Goal: Share content

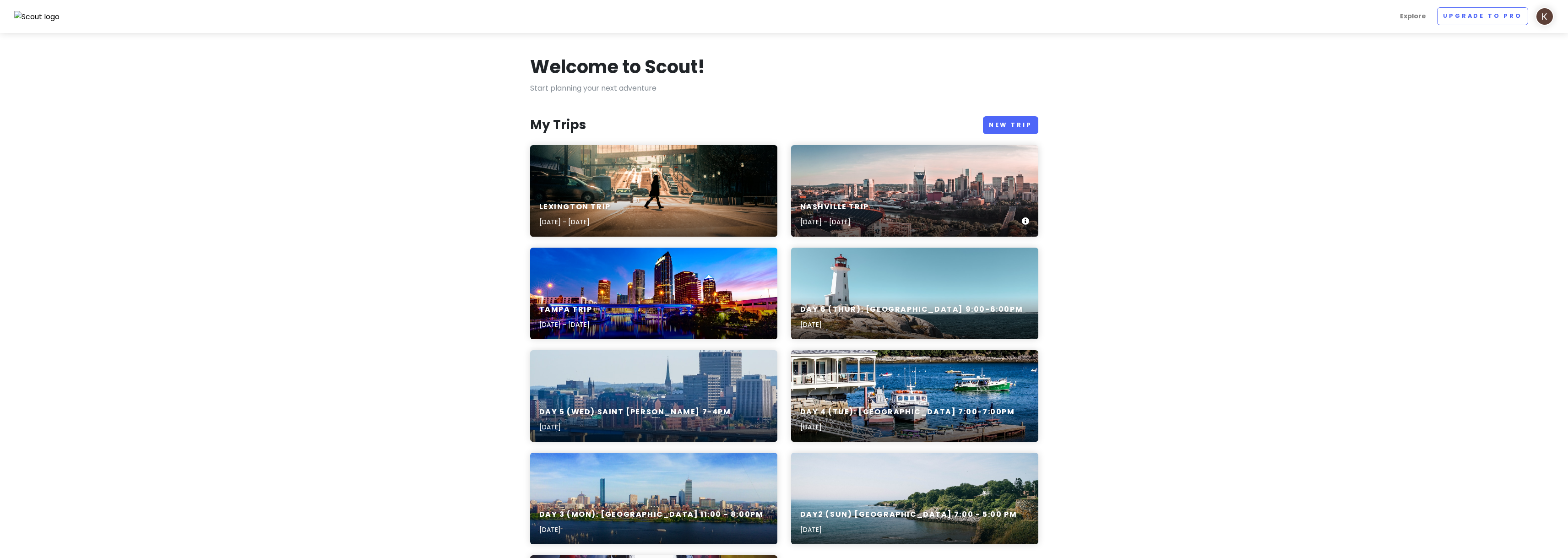
click at [886, 195] on div "Nashville Trip [DATE] - [DATE]" at bounding box center [915, 215] width 247 height 43
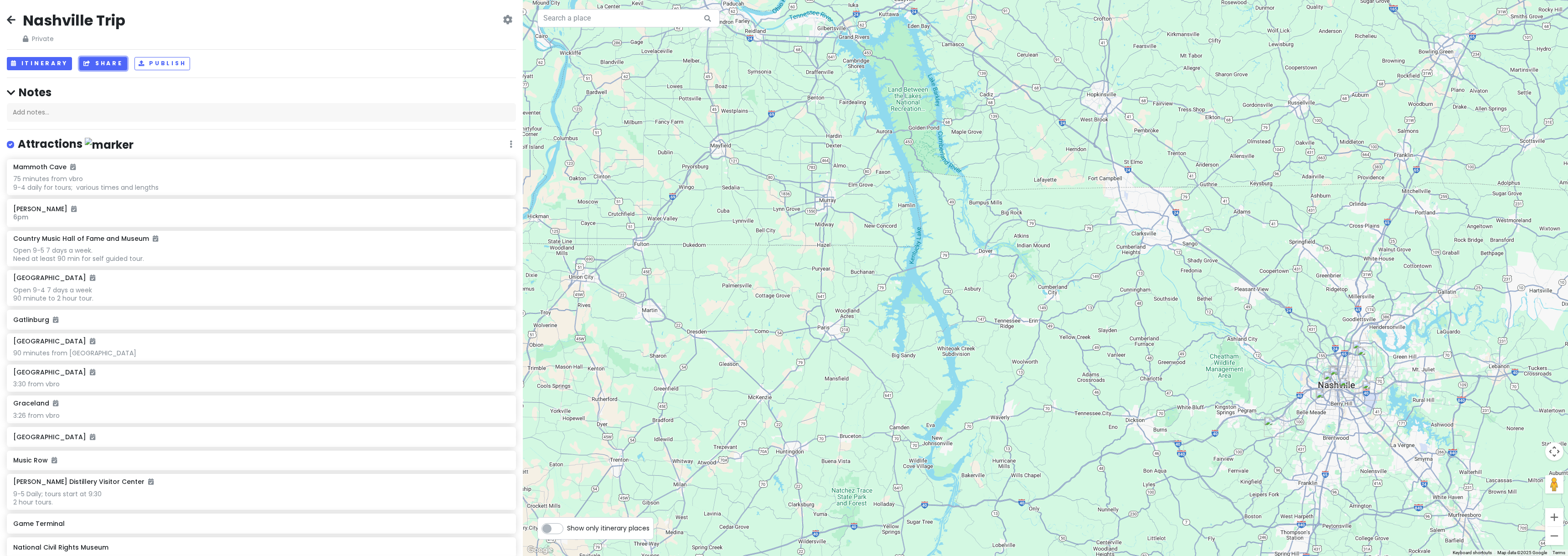
click at [96, 57] on button "Share" at bounding box center [103, 64] width 47 height 13
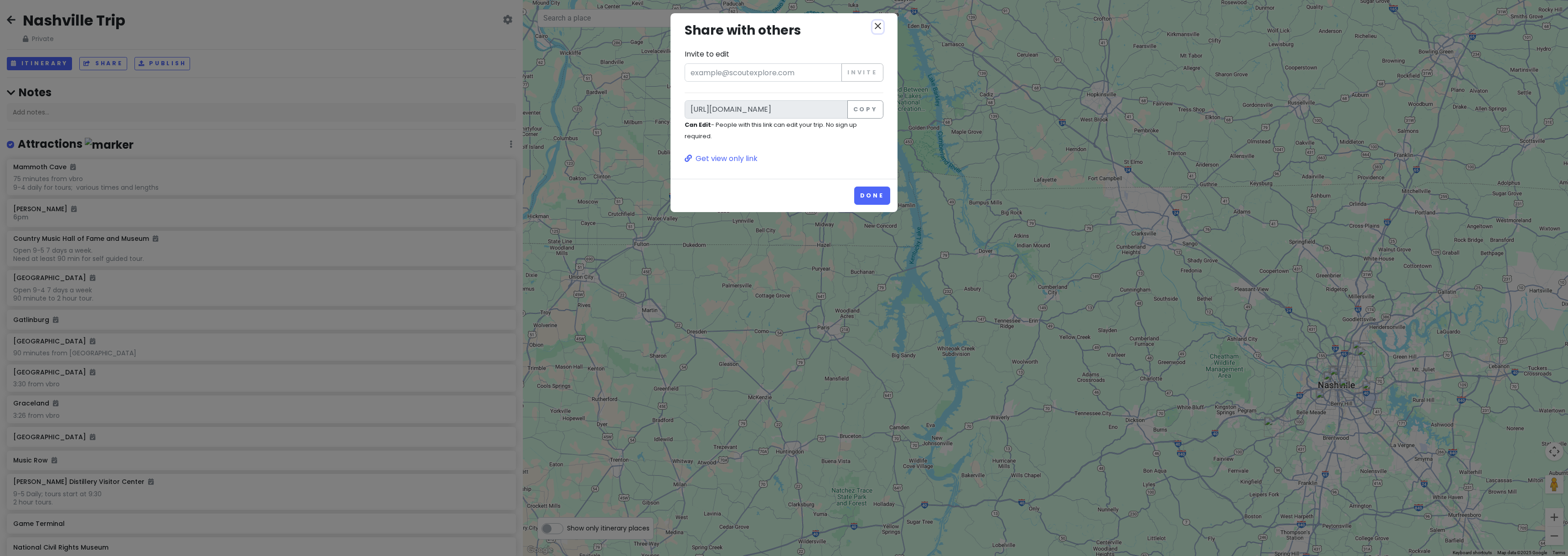
click at [878, 30] on icon "close" at bounding box center [878, 26] width 11 height 11
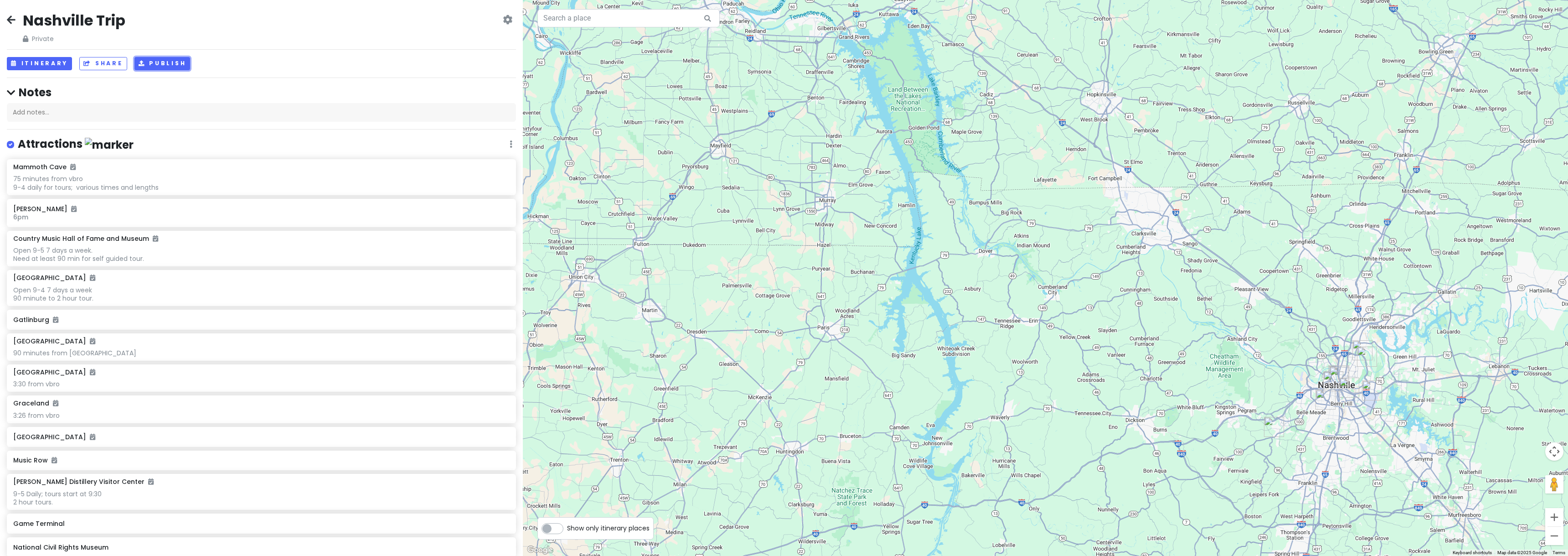
click at [154, 65] on button "Publish" at bounding box center [163, 64] width 56 height 13
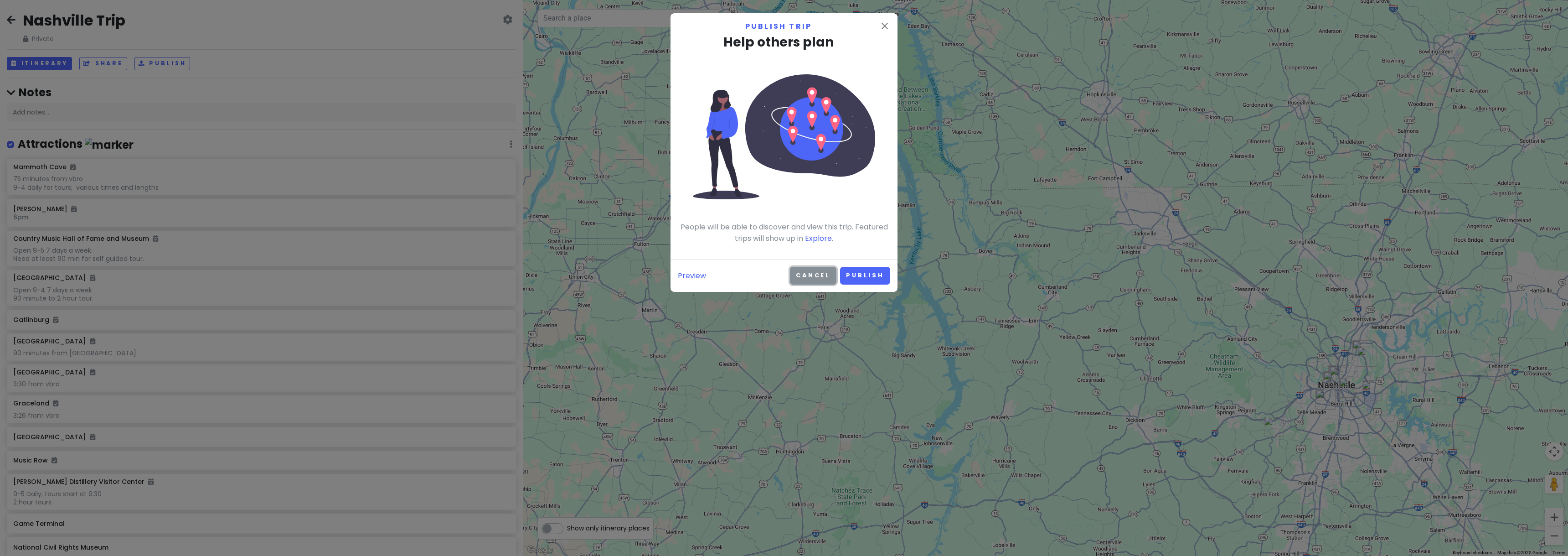
click at [809, 273] on button "Cancel" at bounding box center [813, 275] width 46 height 18
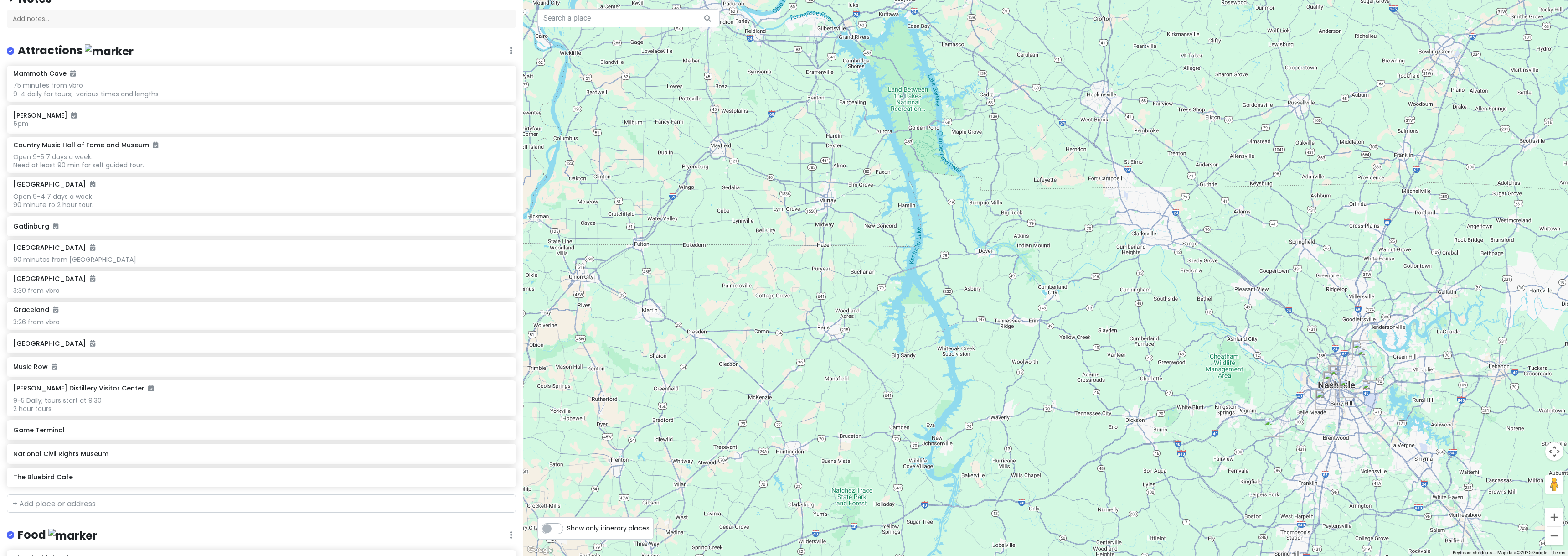
scroll to position [137, 0]
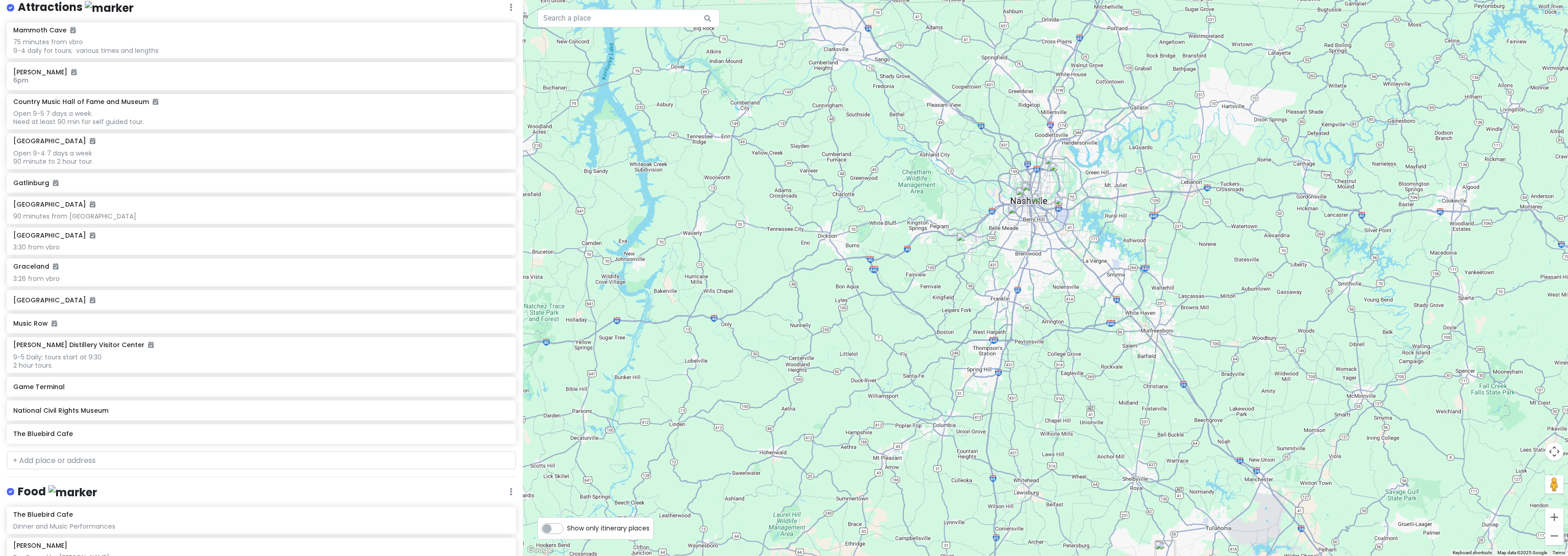
drag, startPoint x: 1253, startPoint y: 324, endPoint x: 842, endPoint y: 133, distance: 453.2
click at [872, 134] on div at bounding box center [1045, 278] width 1045 height 556
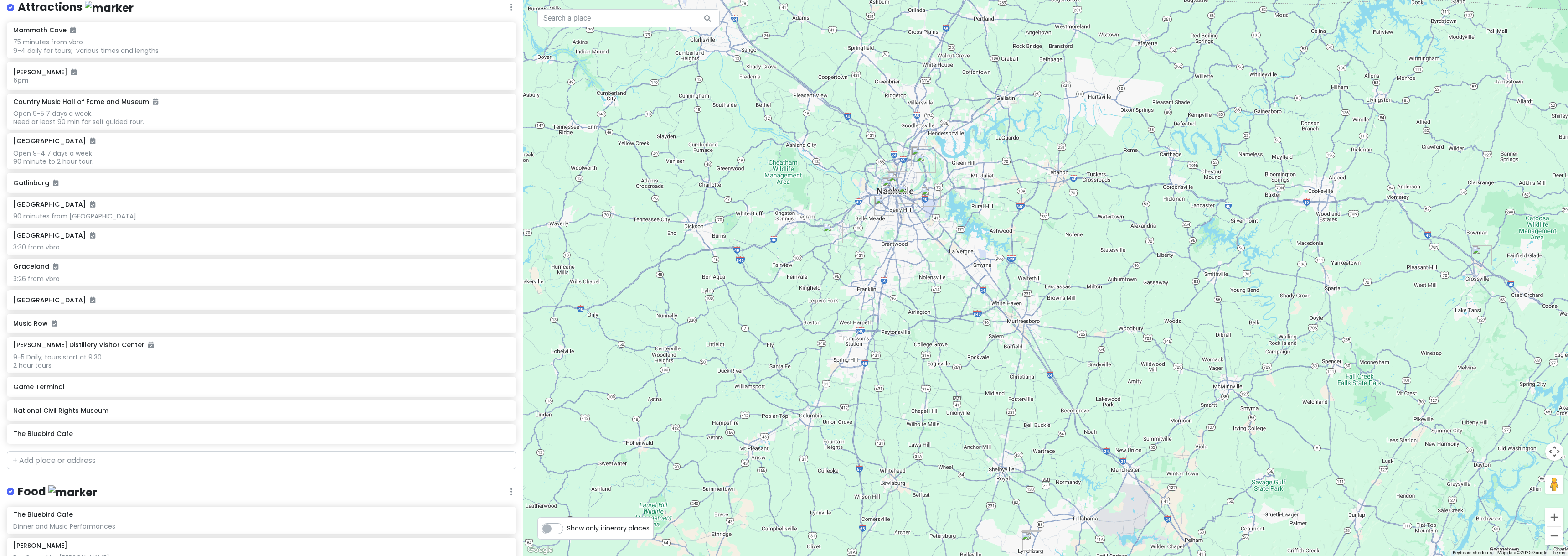
click at [819, 133] on div at bounding box center [1045, 278] width 1045 height 556
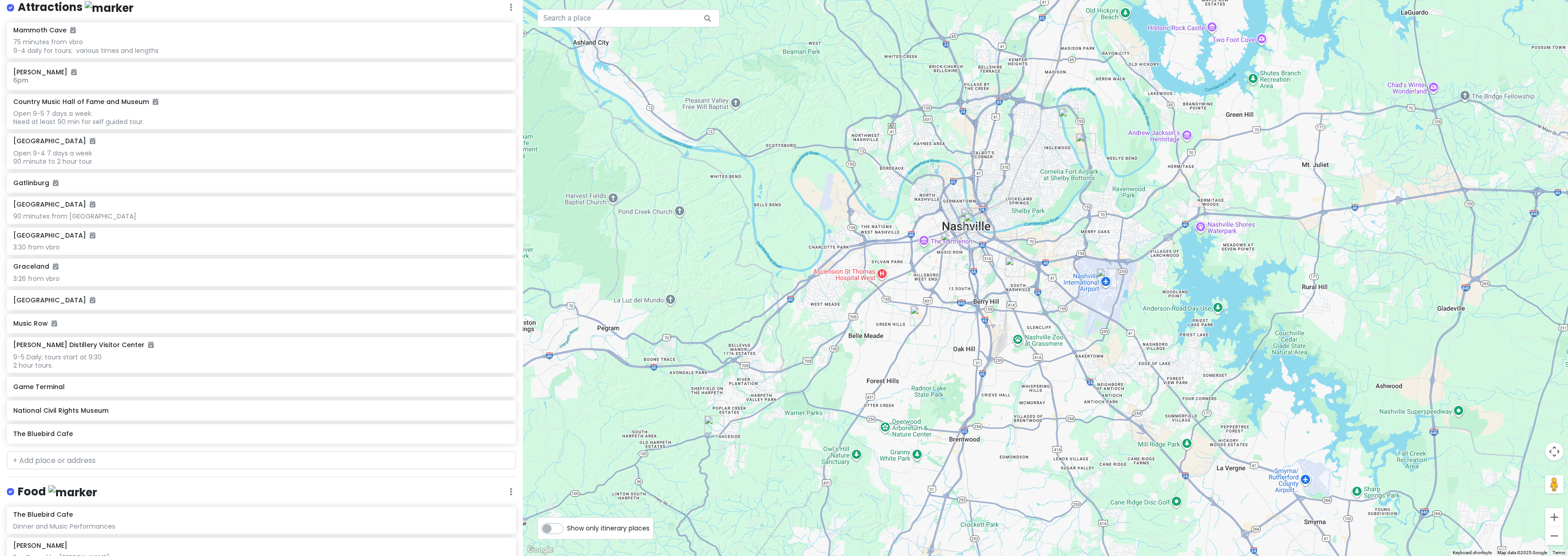
drag, startPoint x: 903, startPoint y: 239, endPoint x: 1072, endPoint y: 391, distance: 227.3
click at [1072, 391] on div at bounding box center [1045, 278] width 1045 height 556
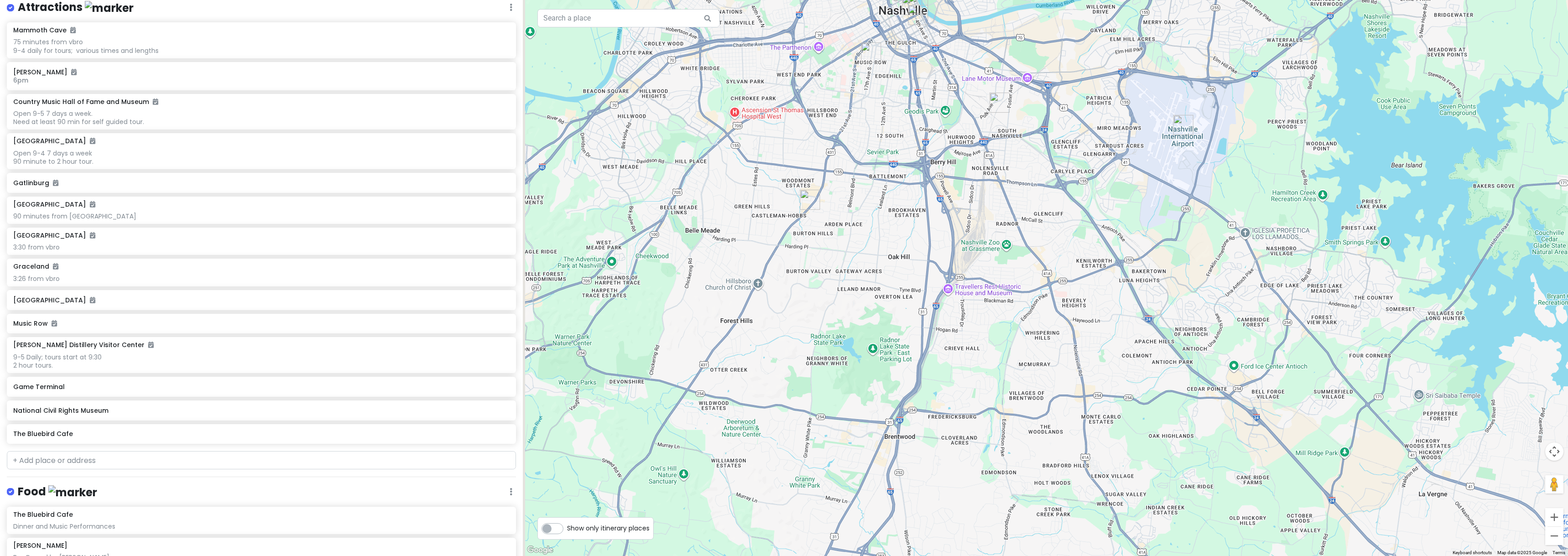
drag, startPoint x: 1083, startPoint y: 368, endPoint x: 1362, endPoint y: 388, distance: 279.7
click at [1362, 388] on div at bounding box center [1045, 278] width 1045 height 556
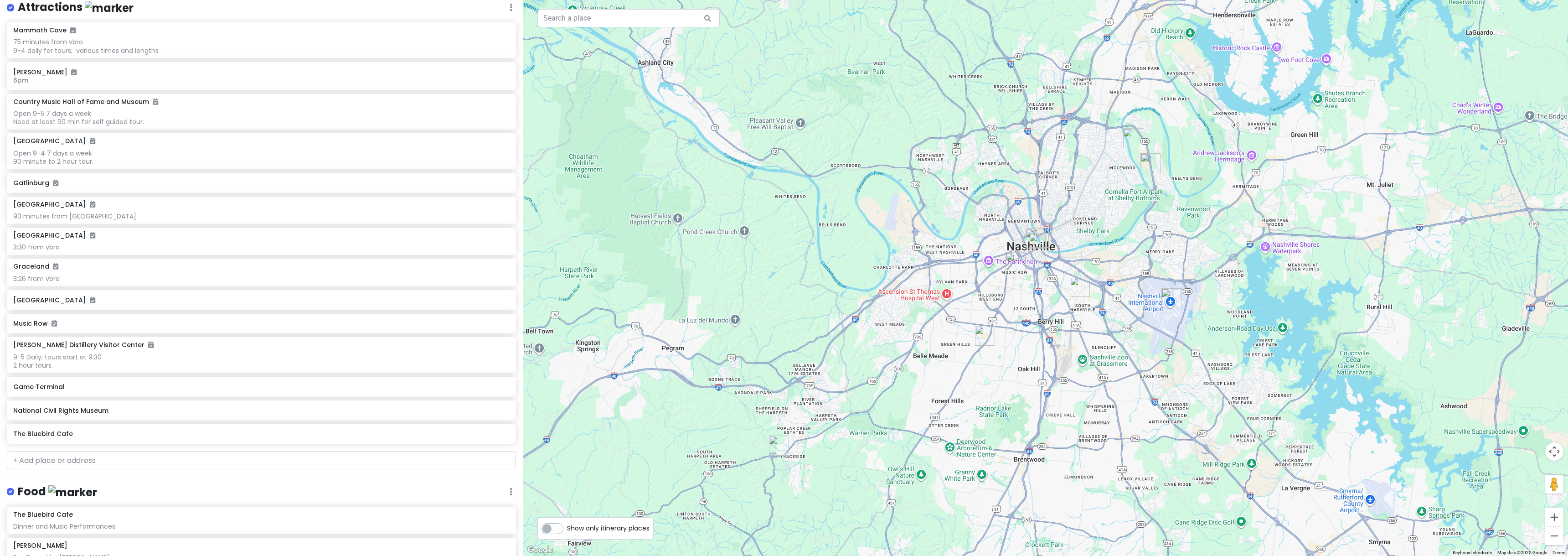
drag, startPoint x: 1240, startPoint y: 317, endPoint x: 1132, endPoint y: 365, distance: 118.2
click at [1132, 365] on div at bounding box center [1045, 278] width 1045 height 556
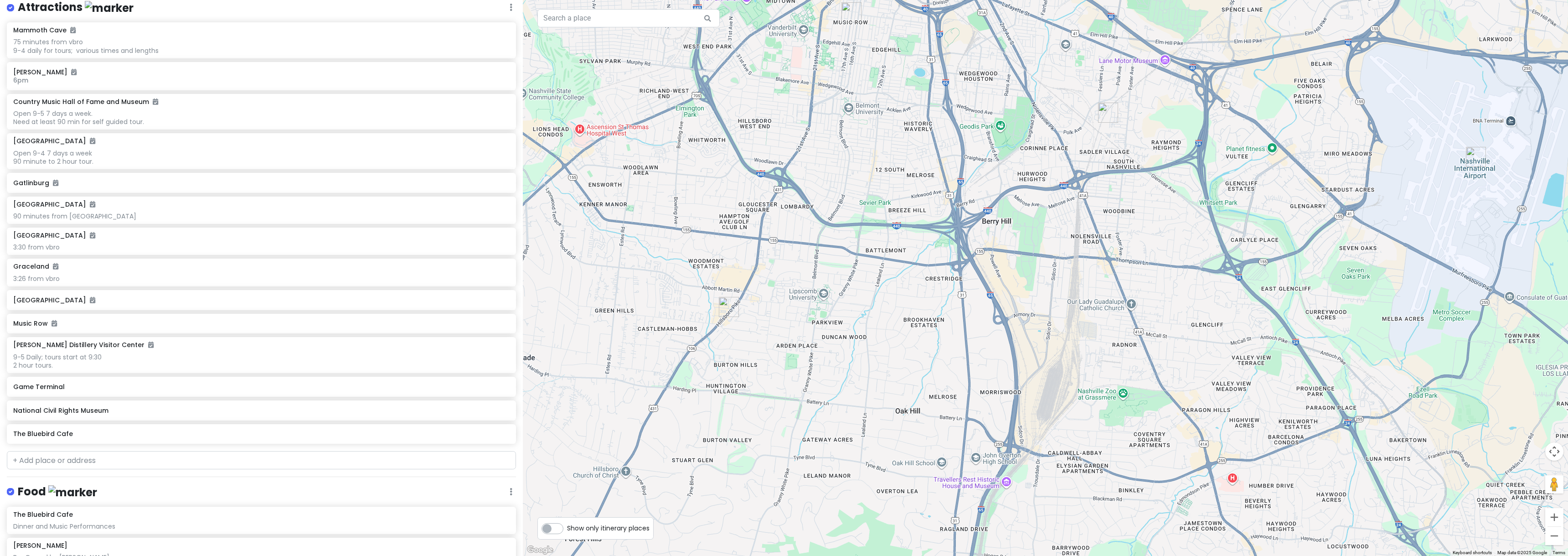
drag, startPoint x: 1095, startPoint y: 353, endPoint x: 1300, endPoint y: 384, distance: 207.3
click at [1299, 384] on div at bounding box center [1045, 278] width 1045 height 556
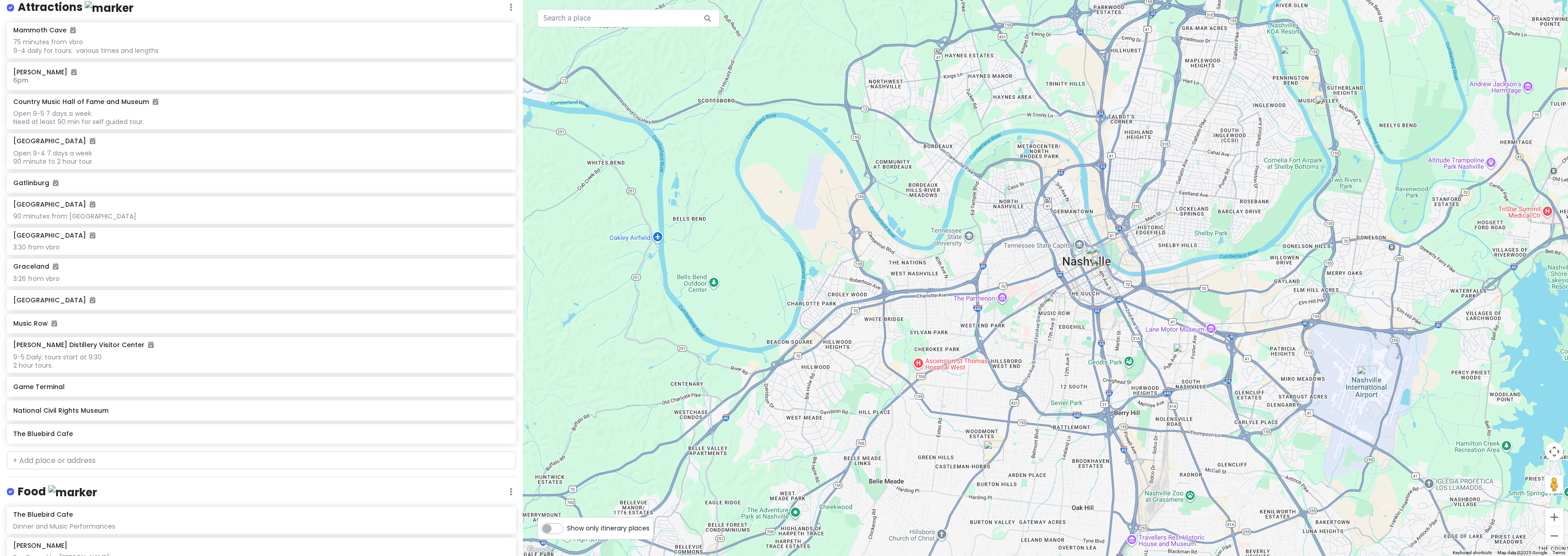
drag, startPoint x: 1039, startPoint y: 223, endPoint x: 1112, endPoint y: 337, distance: 135.4
click at [1112, 337] on div at bounding box center [1045, 278] width 1045 height 556
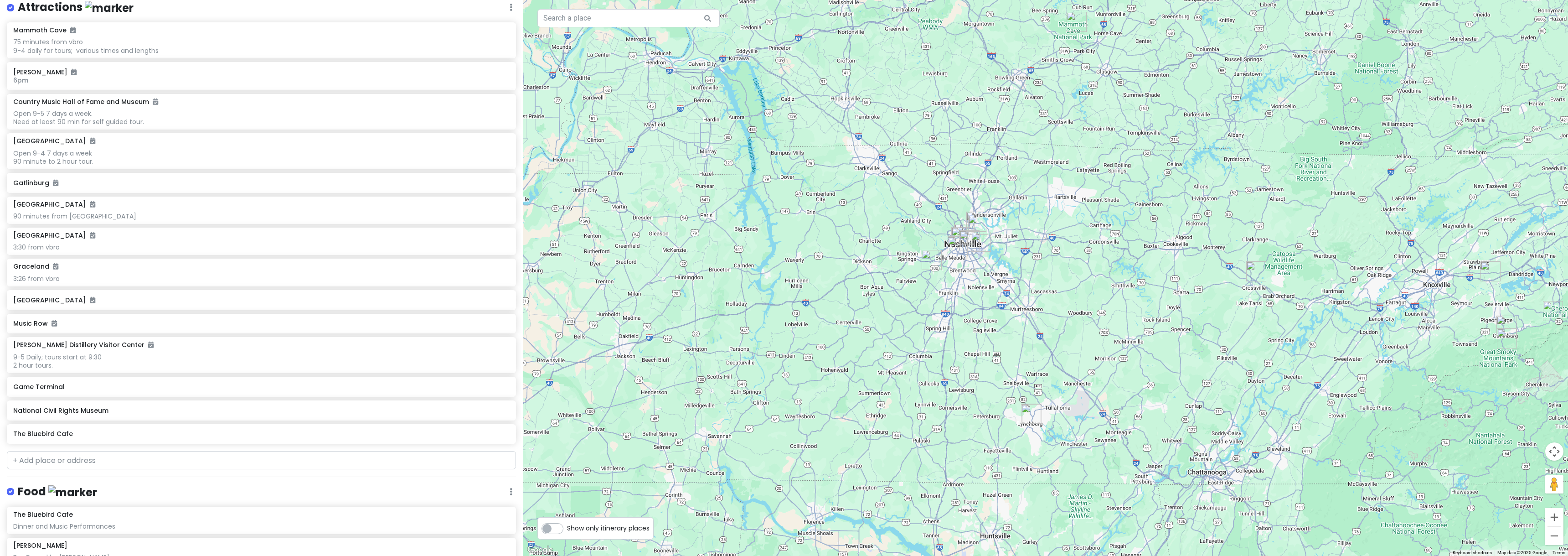
drag, startPoint x: 718, startPoint y: 245, endPoint x: 824, endPoint y: 229, distance: 107.2
click at [824, 229] on div at bounding box center [1045, 278] width 1045 height 556
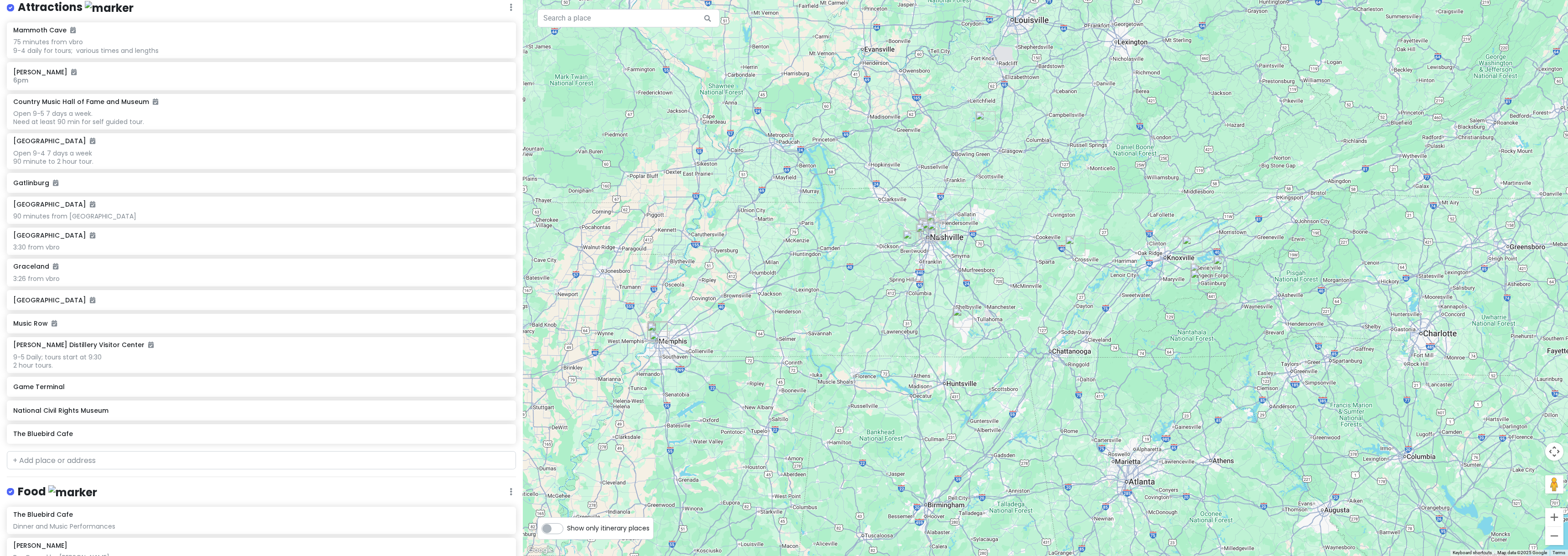
drag, startPoint x: 756, startPoint y: 231, endPoint x: 793, endPoint y: 233, distance: 37.1
click at [793, 233] on div at bounding box center [1045, 278] width 1045 height 556
drag, startPoint x: 1552, startPoint y: 453, endPoint x: 1545, endPoint y: 451, distance: 7.3
click at [1545, 451] on gmp-internal-camera-control at bounding box center [1555, 451] width 18 height 18
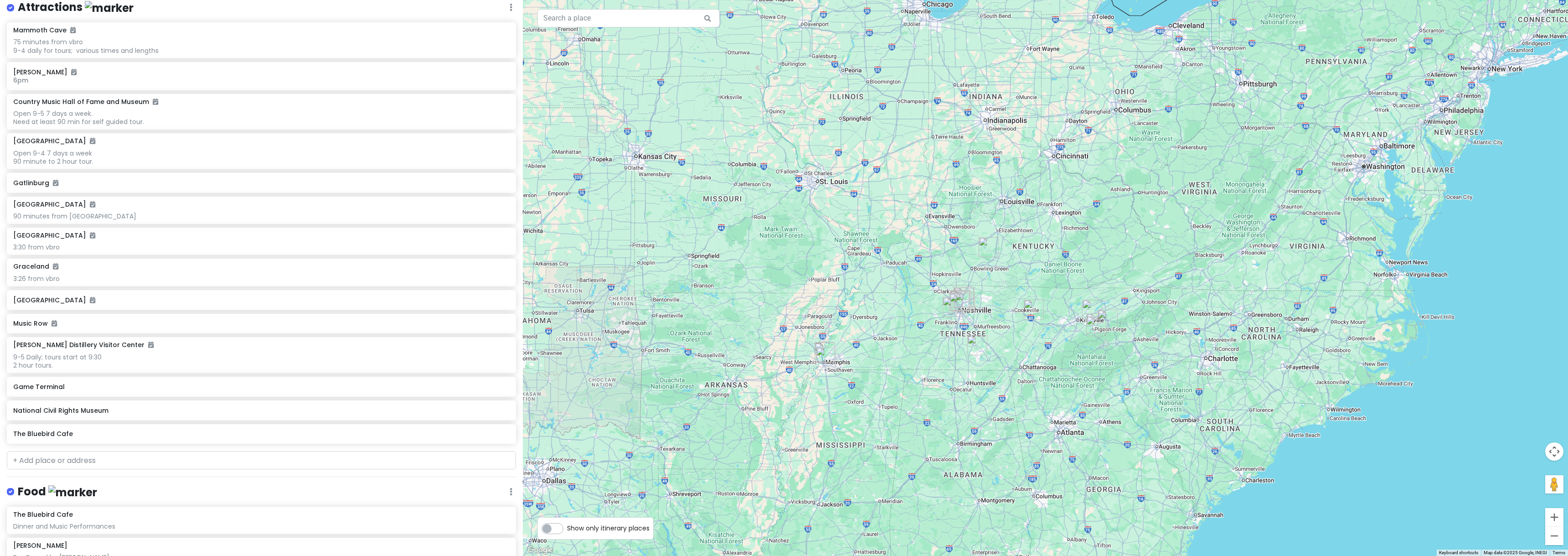
drag, startPoint x: 707, startPoint y: 398, endPoint x: 874, endPoint y: 390, distance: 167.2
click at [874, 390] on div at bounding box center [1045, 278] width 1045 height 556
click at [1558, 521] on button "Zoom in" at bounding box center [1555, 517] width 18 height 18
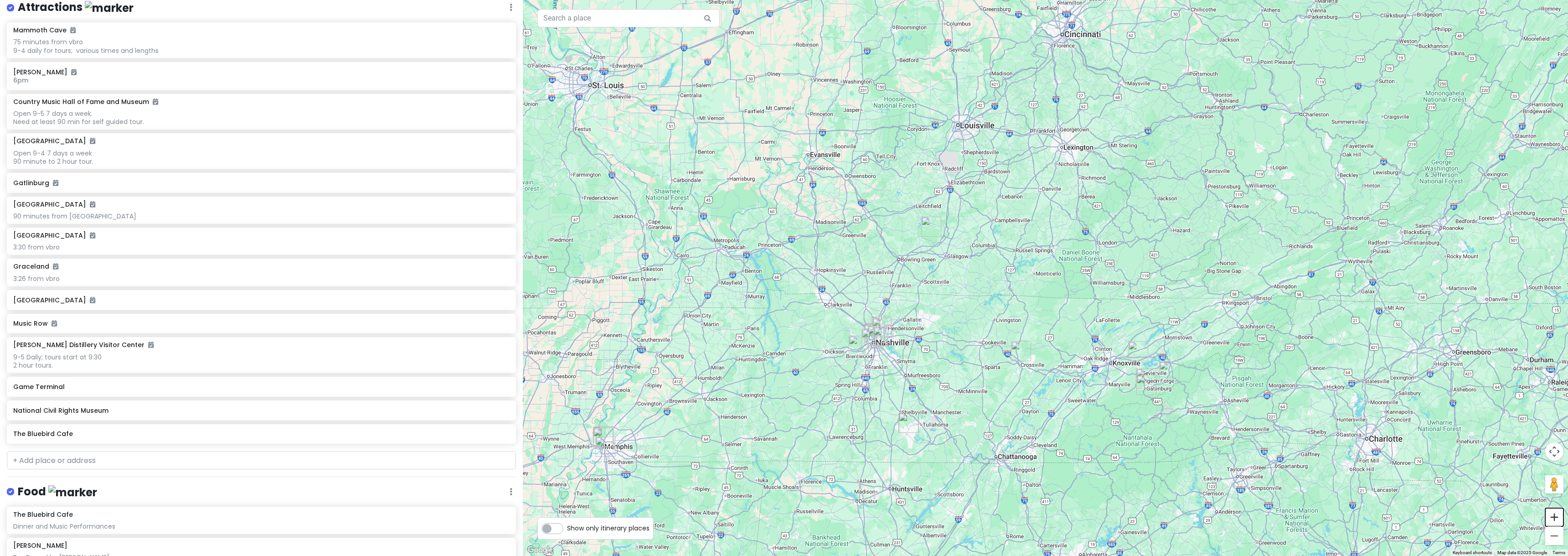
click at [1558, 521] on button "Zoom in" at bounding box center [1555, 517] width 18 height 18
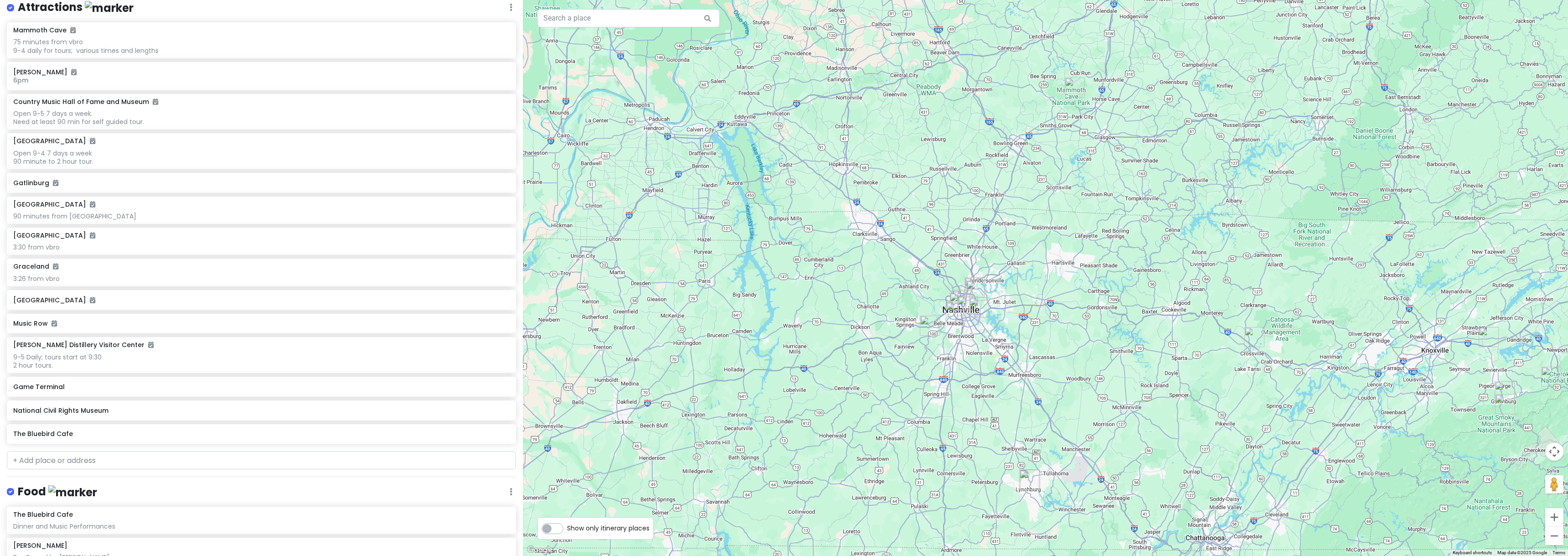
drag, startPoint x: 991, startPoint y: 337, endPoint x: 1251, endPoint y: 239, distance: 277.9
click at [1251, 239] on div at bounding box center [1045, 278] width 1045 height 556
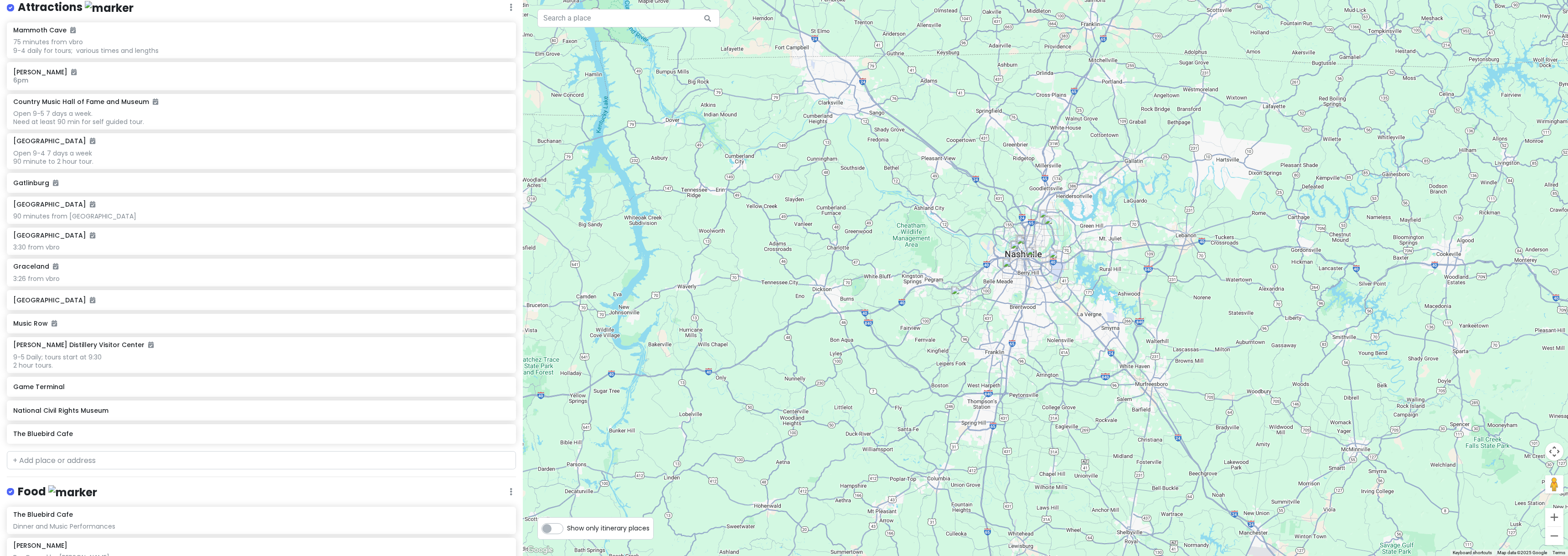
drag, startPoint x: 971, startPoint y: 322, endPoint x: 1265, endPoint y: 236, distance: 306.3
click at [1265, 236] on div at bounding box center [1045, 278] width 1045 height 556
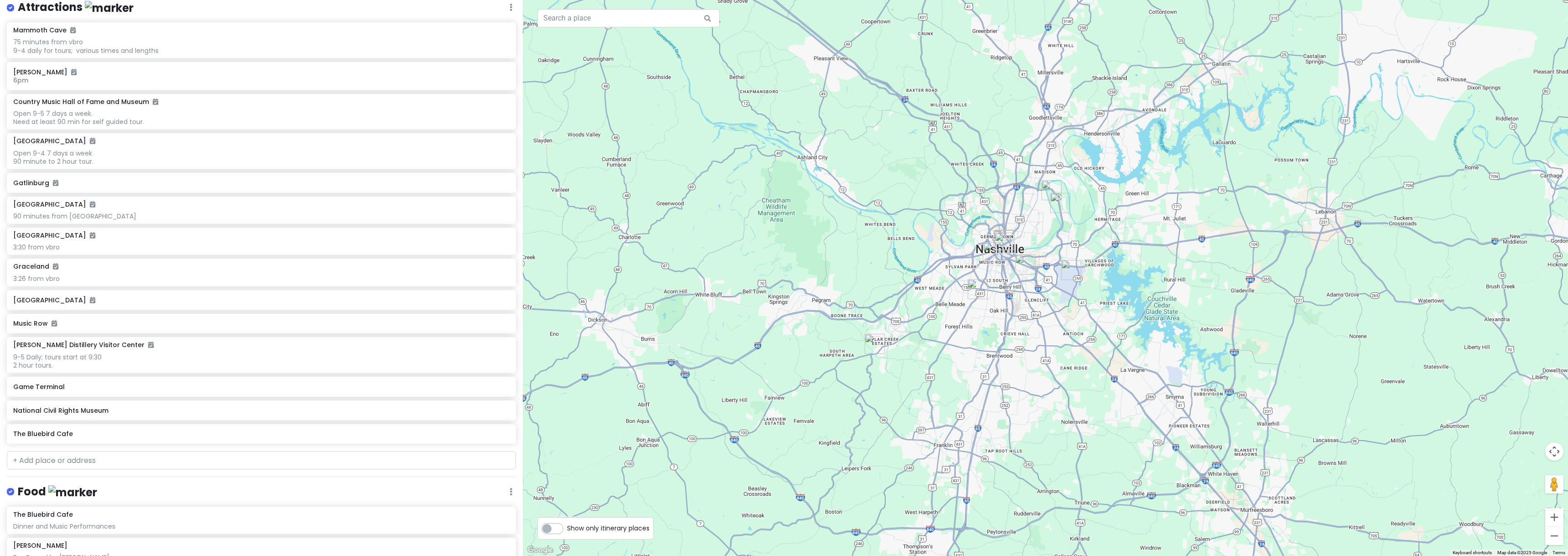
drag, startPoint x: 775, startPoint y: 288, endPoint x: 945, endPoint y: 281, distance: 170.1
click at [945, 281] on div at bounding box center [1045, 278] width 1045 height 556
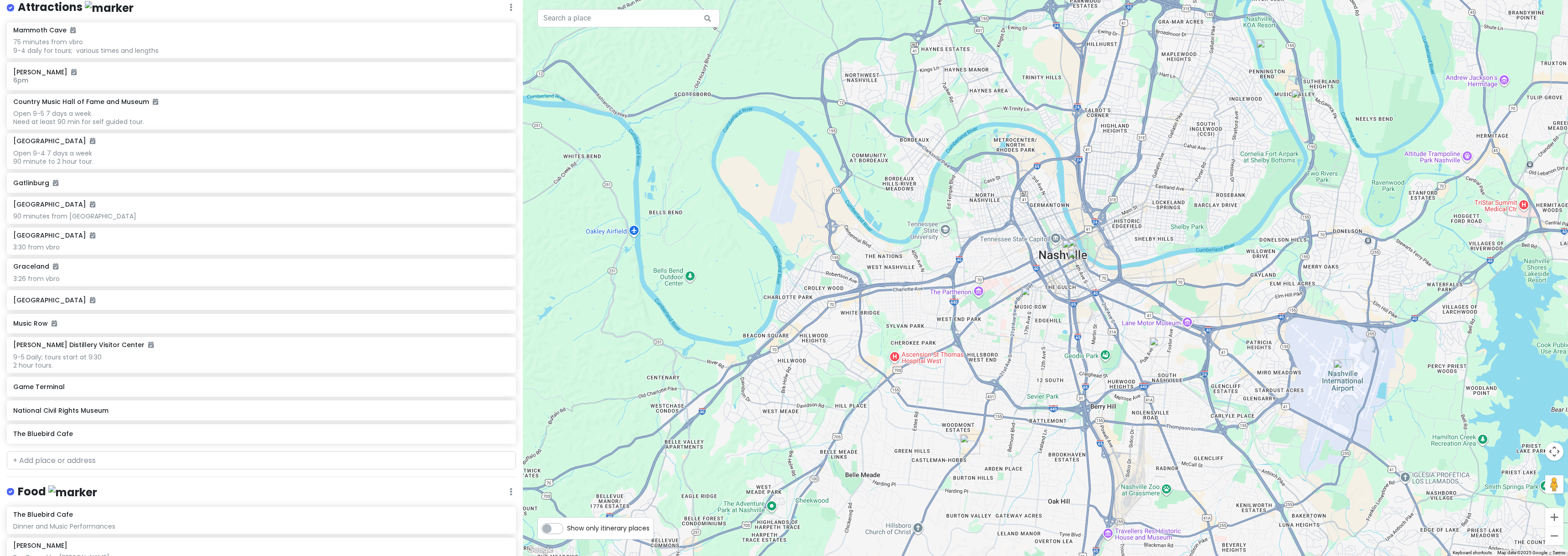
drag, startPoint x: 1052, startPoint y: 187, endPoint x: 1059, endPoint y: 337, distance: 150.2
click at [1059, 337] on div at bounding box center [1045, 278] width 1045 height 556
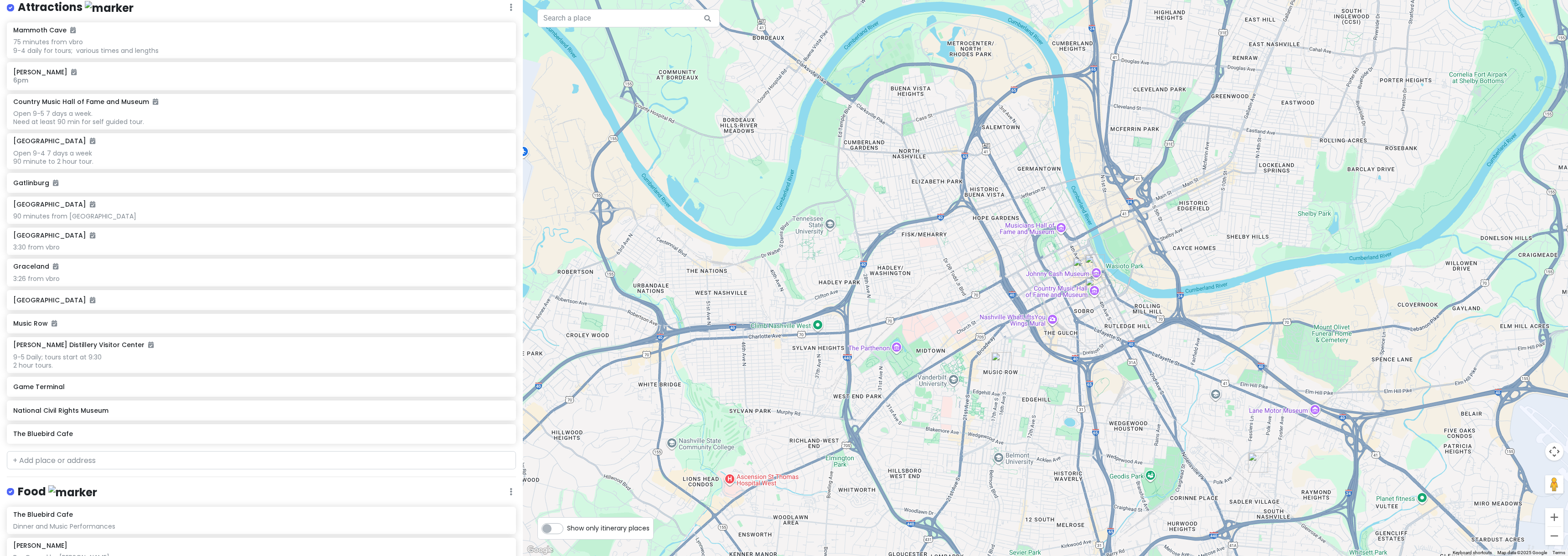
drag, startPoint x: 1052, startPoint y: 330, endPoint x: 1048, endPoint y: 429, distance: 99.1
click at [1048, 429] on div at bounding box center [1045, 278] width 1045 height 556
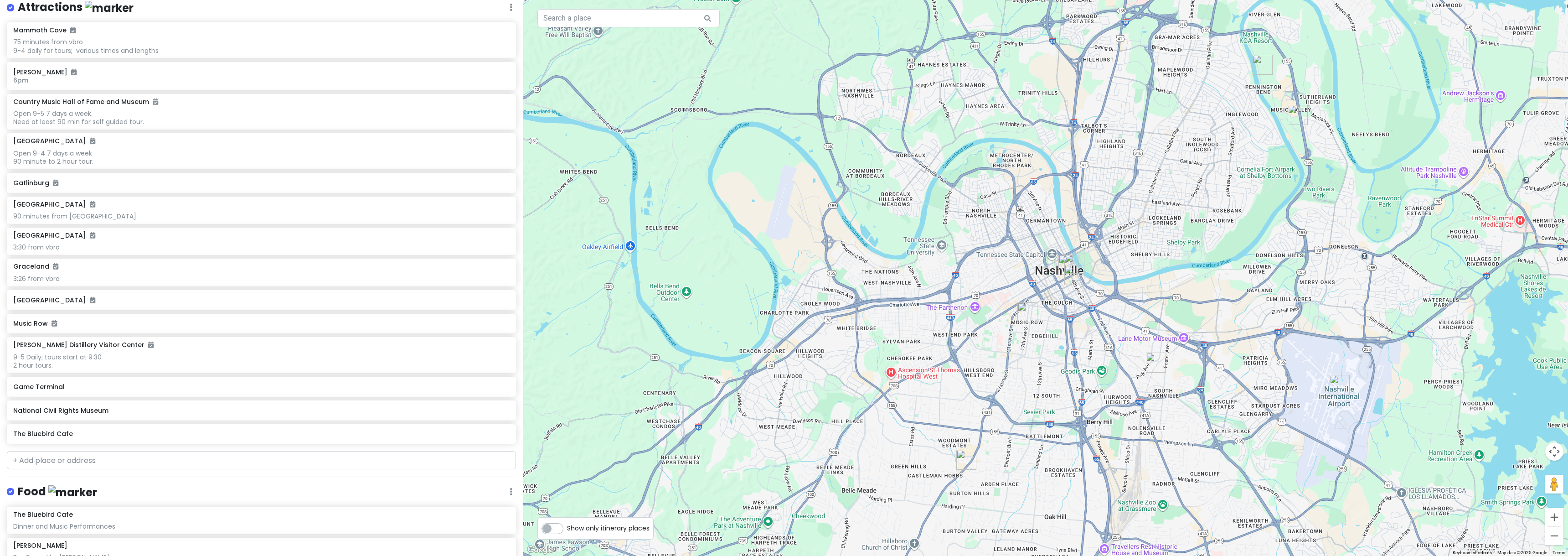
drag, startPoint x: 1084, startPoint y: 392, endPoint x: 1087, endPoint y: 314, distance: 78.1
click at [1087, 314] on div at bounding box center [1045, 278] width 1045 height 556
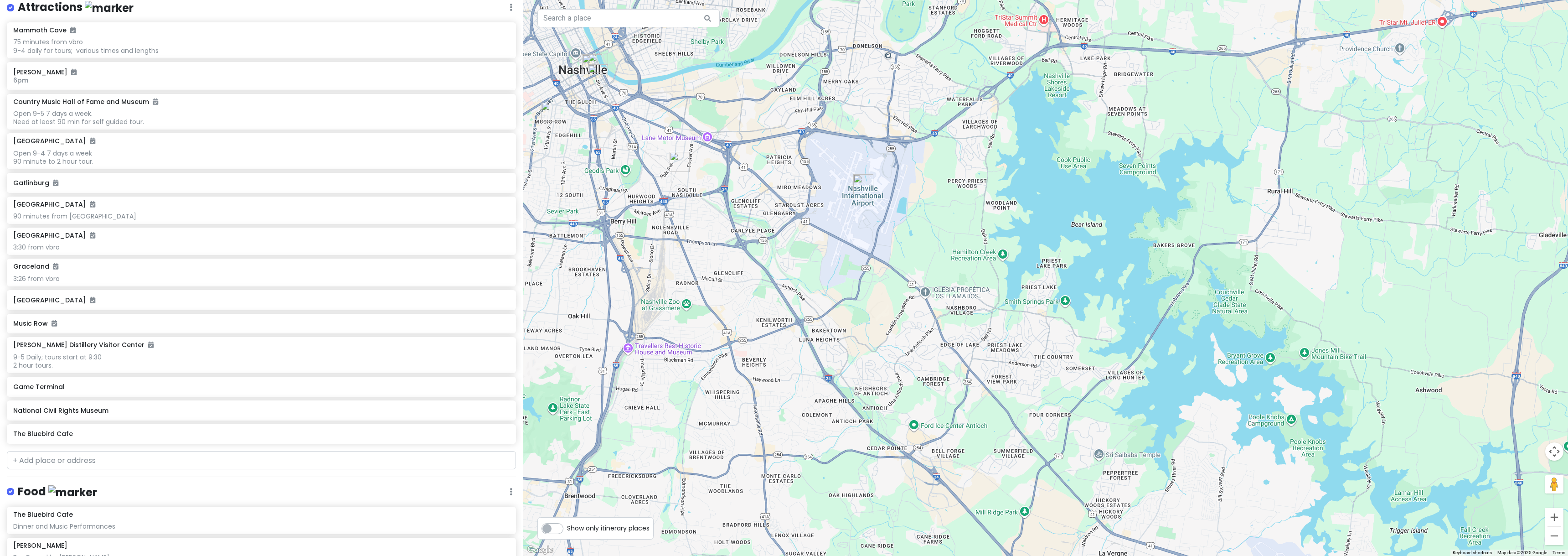
drag, startPoint x: 1241, startPoint y: 387, endPoint x: 758, endPoint y: 186, distance: 523.2
click at [763, 187] on div at bounding box center [1045, 278] width 1045 height 556
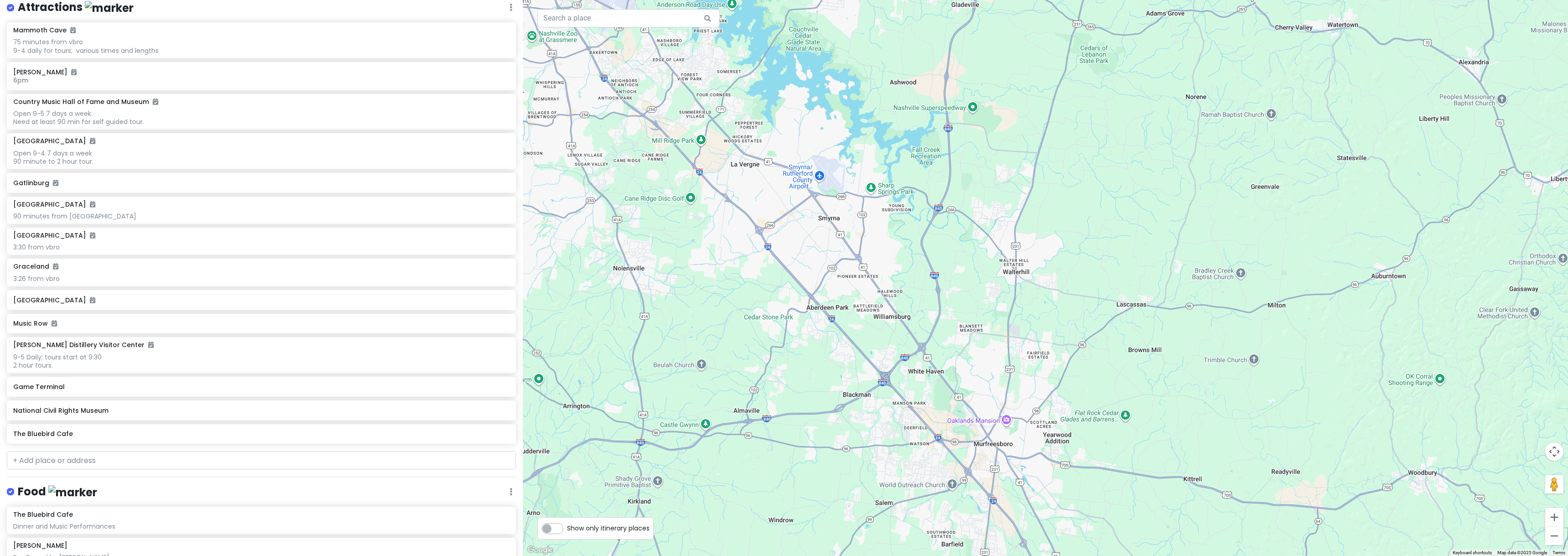
drag, startPoint x: 1197, startPoint y: 359, endPoint x: 938, endPoint y: 136, distance: 341.8
click at [938, 136] on div at bounding box center [1045, 278] width 1045 height 556
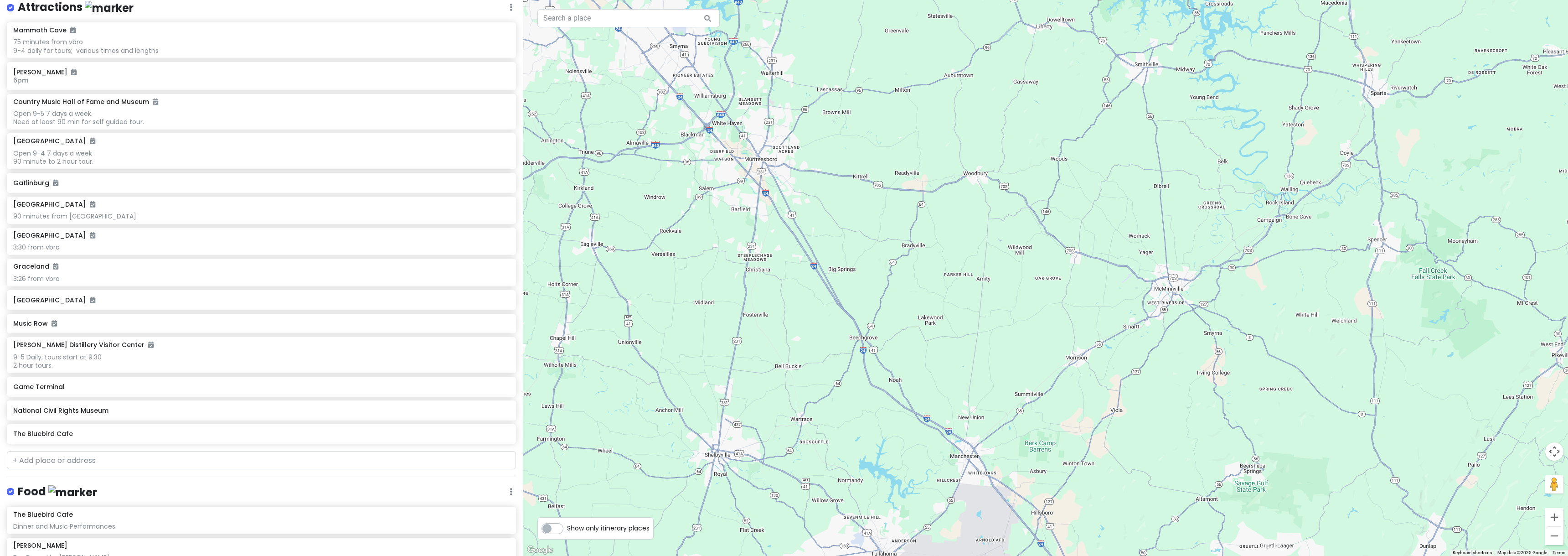
drag, startPoint x: 1266, startPoint y: 381, endPoint x: 1003, endPoint y: 230, distance: 303.3
click at [1008, 228] on div at bounding box center [1045, 278] width 1045 height 556
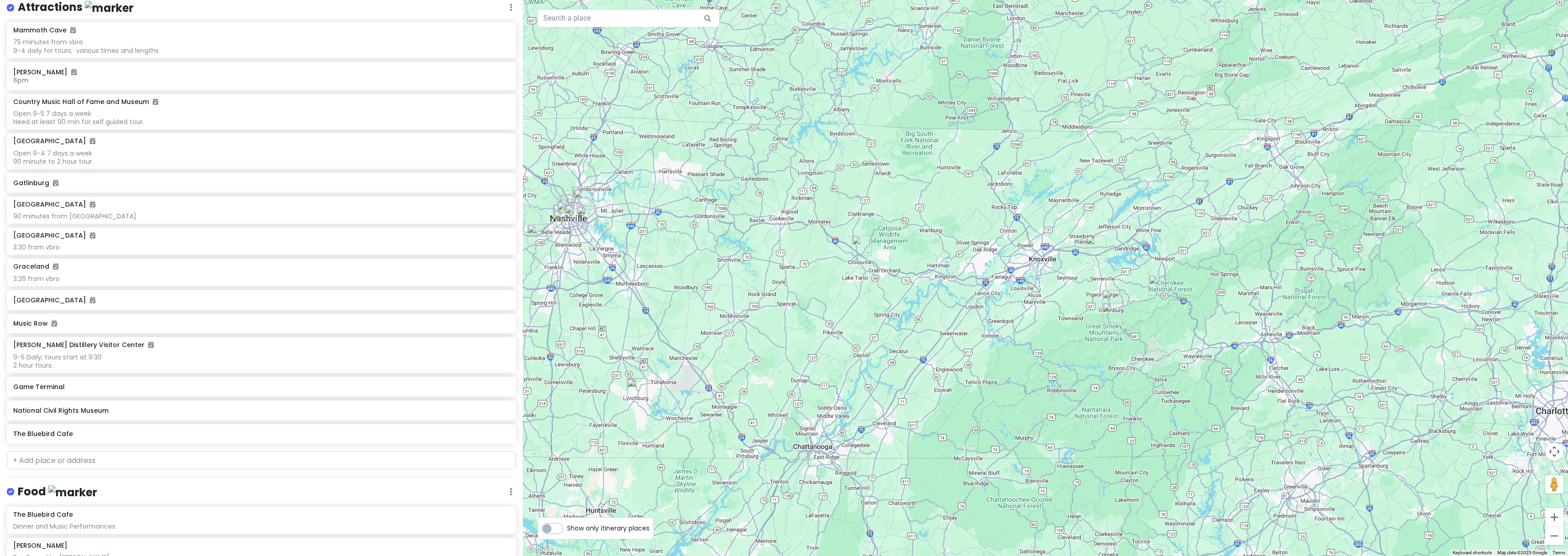
drag, startPoint x: 1483, startPoint y: 382, endPoint x: 1146, endPoint y: 411, distance: 338.2
click at [1146, 411] on div at bounding box center [1045, 278] width 1045 height 556
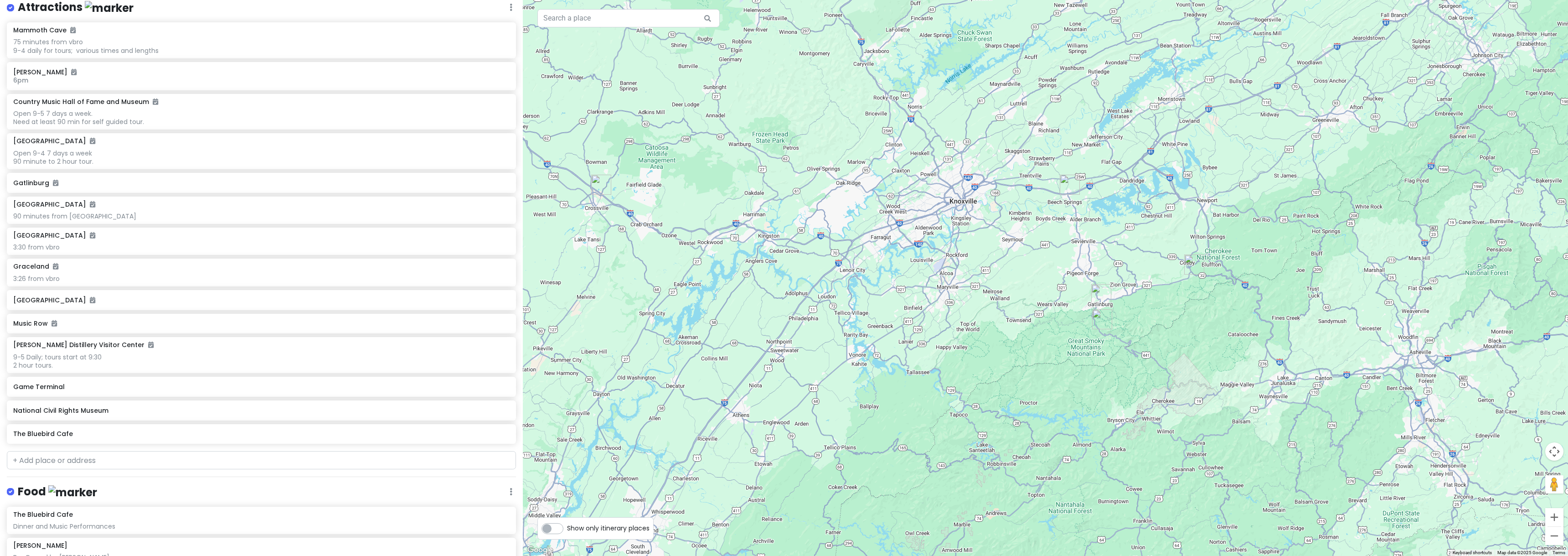
drag, startPoint x: 1083, startPoint y: 377, endPoint x: 1096, endPoint y: 442, distance: 66.3
click at [1096, 442] on div at bounding box center [1045, 278] width 1045 height 556
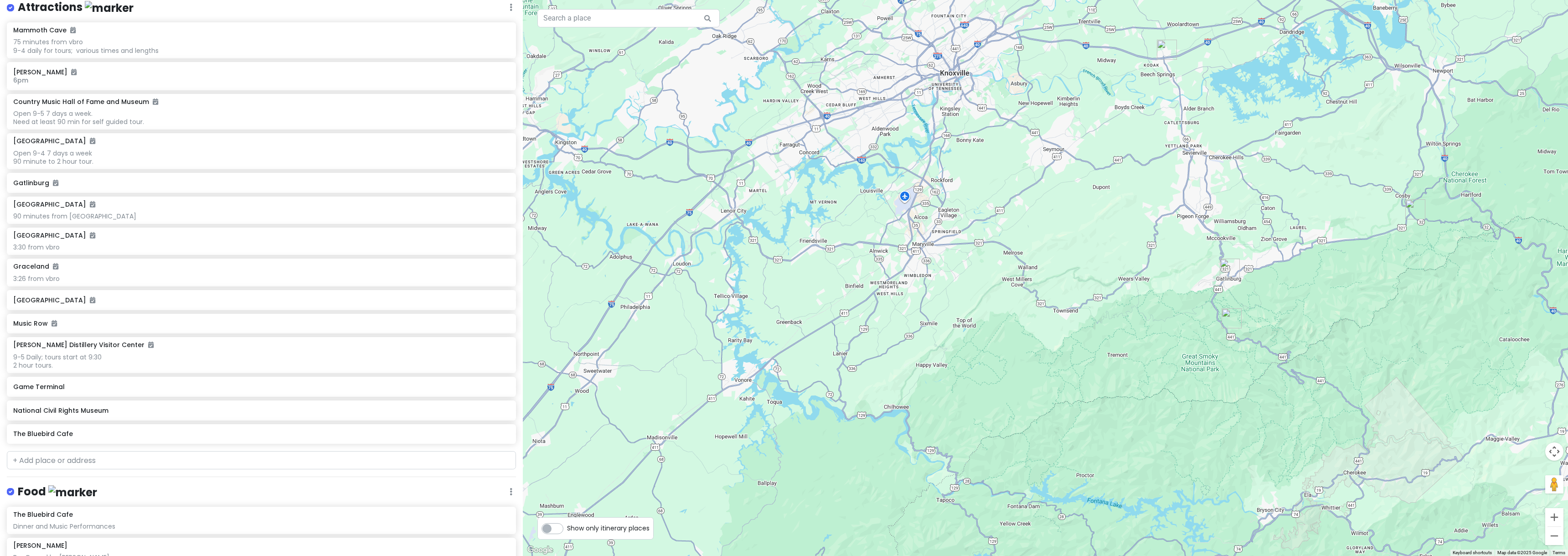
drag, startPoint x: 1128, startPoint y: 355, endPoint x: 1255, endPoint y: 466, distance: 168.7
click at [1255, 466] on div at bounding box center [1045, 278] width 1045 height 556
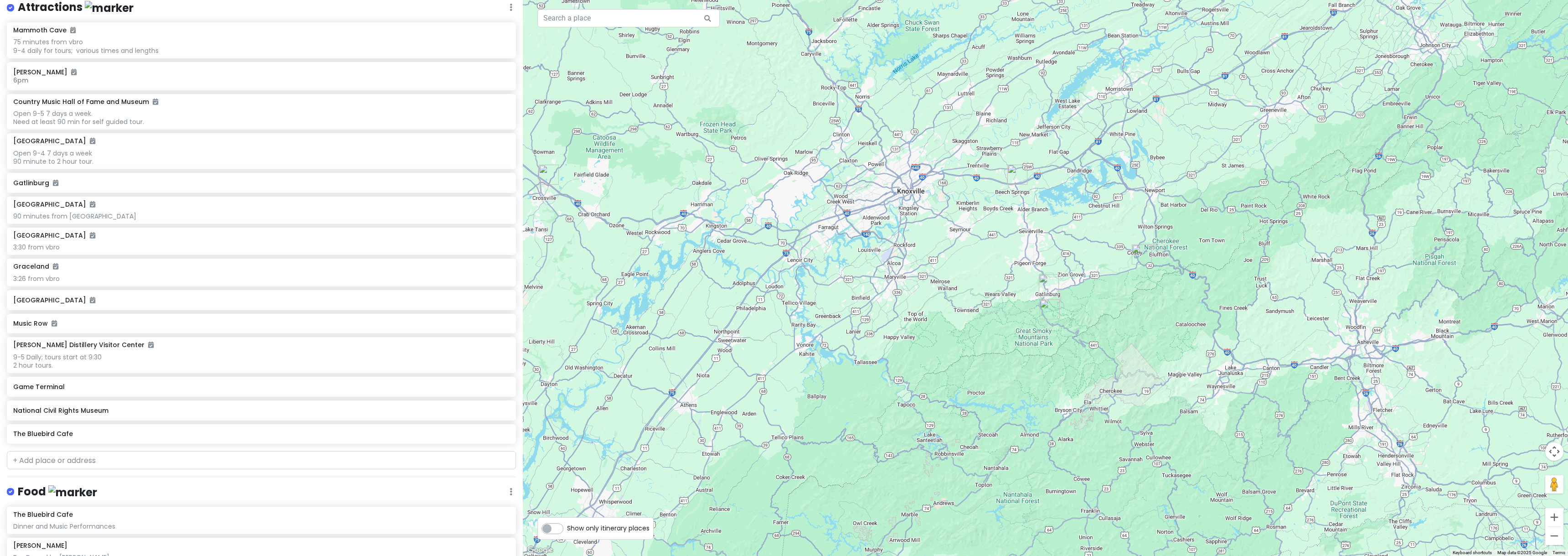
drag, startPoint x: 1384, startPoint y: 351, endPoint x: 1182, endPoint y: 312, distance: 205.7
click at [1182, 312] on div at bounding box center [1045, 278] width 1045 height 556
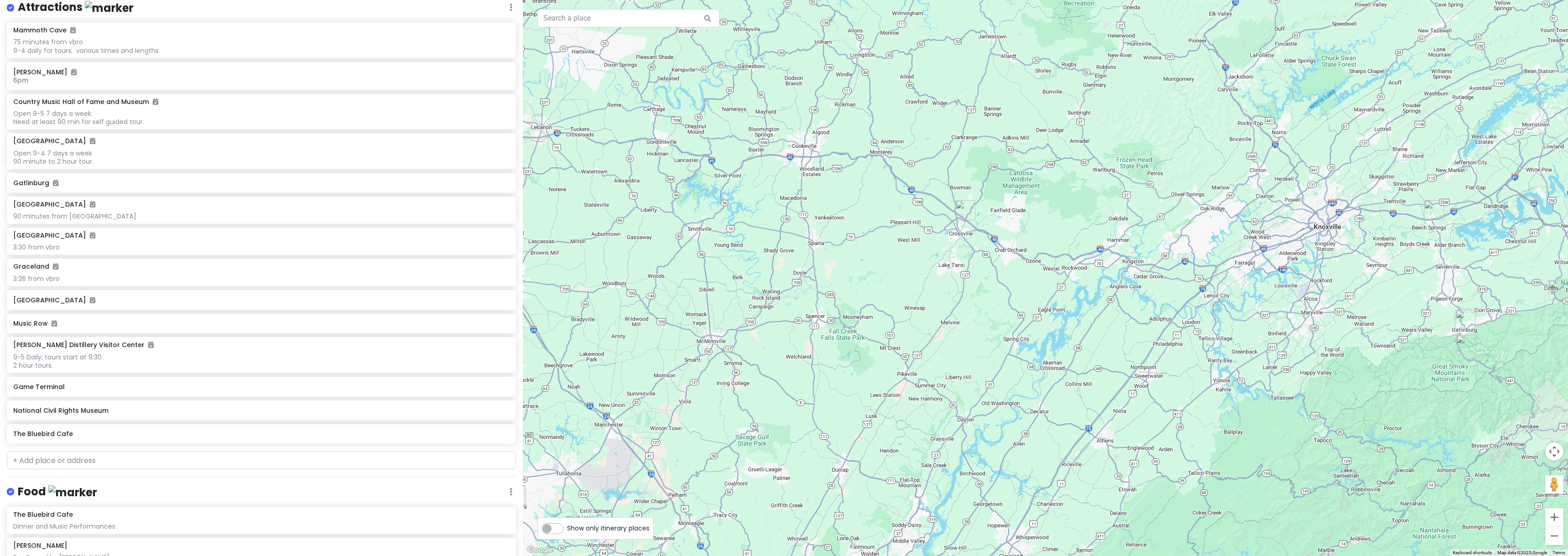
drag, startPoint x: 812, startPoint y: 292, endPoint x: 1169, endPoint y: 320, distance: 358.1
click at [1172, 319] on div at bounding box center [1045, 278] width 1045 height 556
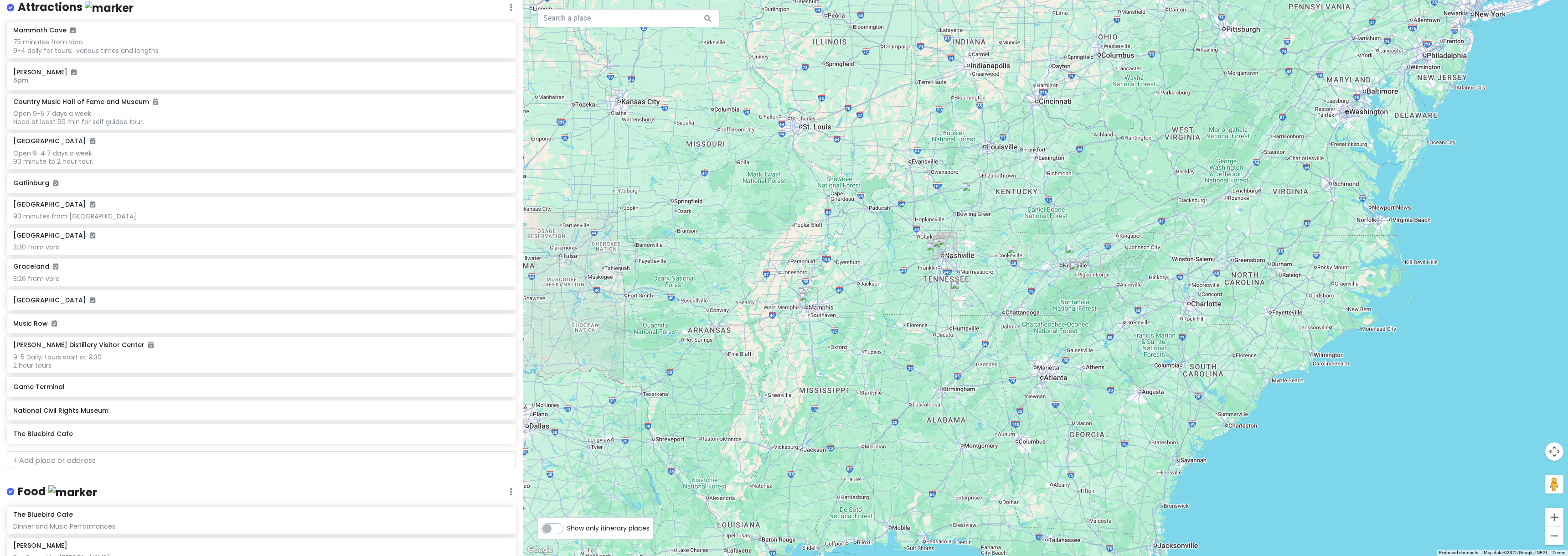
drag, startPoint x: 653, startPoint y: 330, endPoint x: 813, endPoint y: 340, distance: 160.3
click at [813, 340] on div at bounding box center [1045, 278] width 1045 height 556
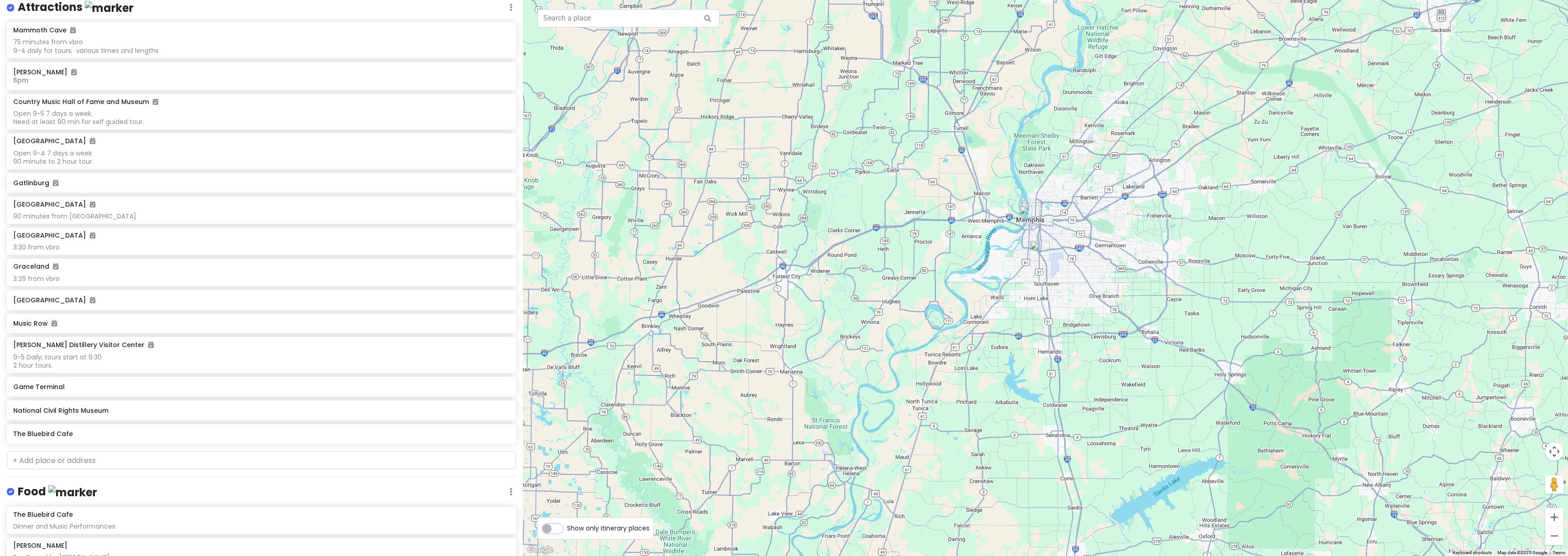
drag, startPoint x: 819, startPoint y: 375, endPoint x: 862, endPoint y: 435, distance: 73.8
click at [862, 435] on div at bounding box center [1045, 278] width 1045 height 556
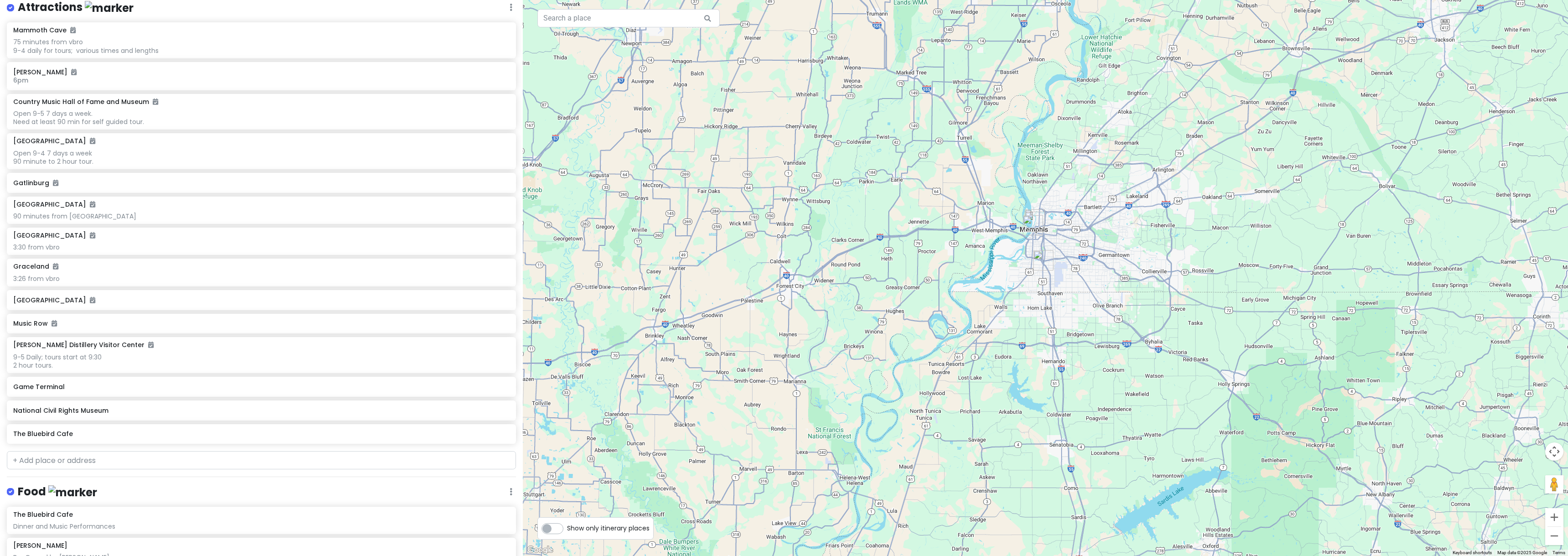
drag, startPoint x: 903, startPoint y: 262, endPoint x: 907, endPoint y: 273, distance: 11.7
click at [907, 273] on div at bounding box center [1045, 278] width 1045 height 556
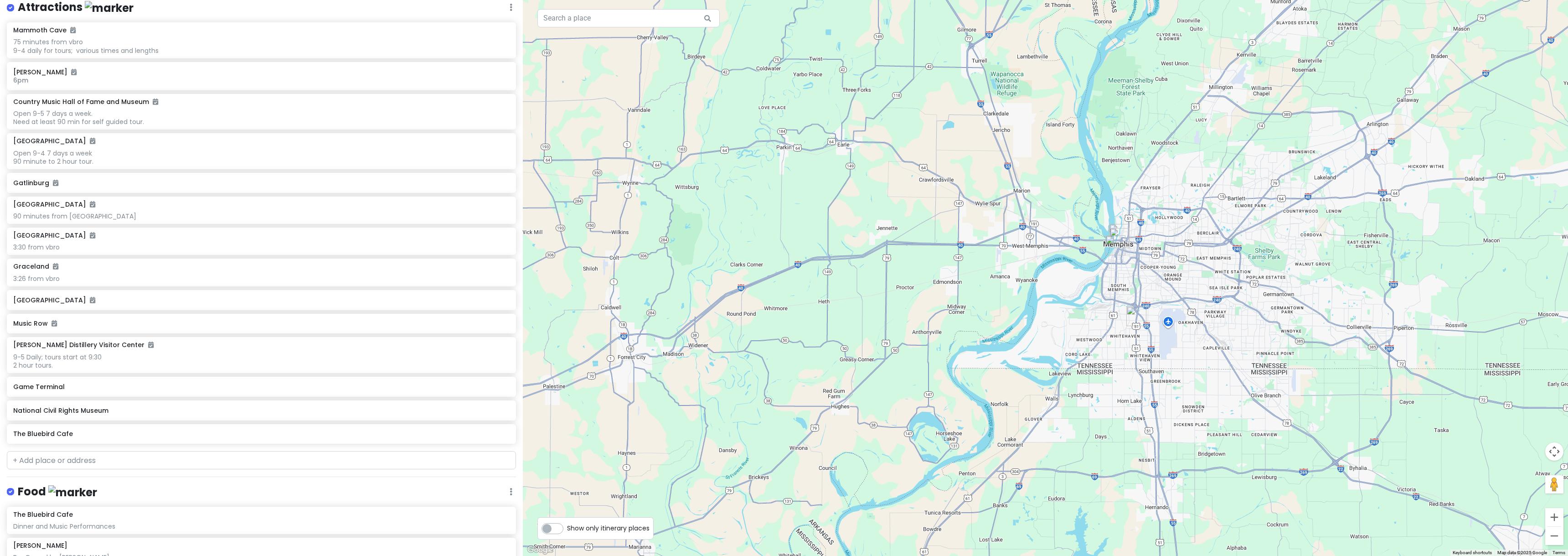
drag, startPoint x: 906, startPoint y: 273, endPoint x: 863, endPoint y: 333, distance: 73.8
click at [863, 333] on div at bounding box center [1045, 278] width 1045 height 556
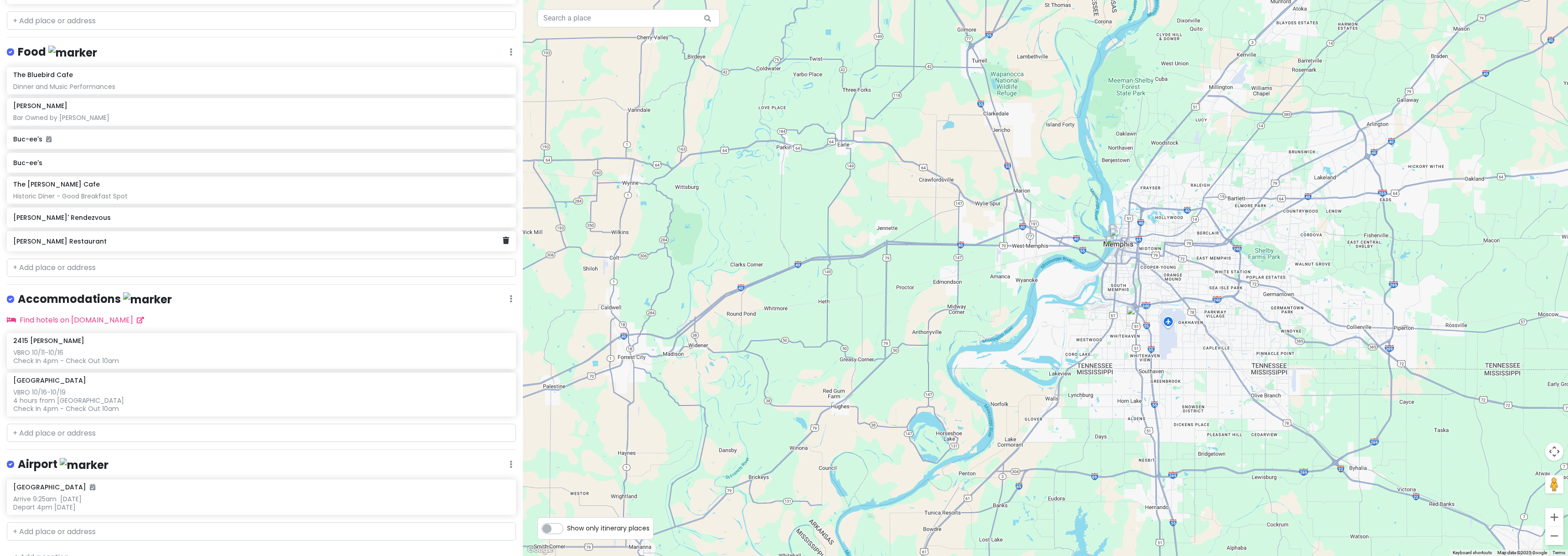
scroll to position [591, 0]
